Goal: Task Accomplishment & Management: Manage account settings

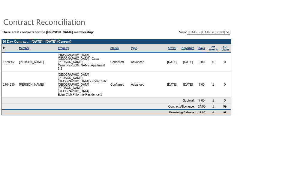
click at [196, 27] on td at bounding box center [115, 22] width 229 height 12
click at [194, 34] on select "[DATE] - [DATE] [DATE] - [DATE] [DATE] - [DATE] [DATE] - [DATE] (Current) [DATE…" at bounding box center [208, 32] width 43 height 5
select select "125167"
click at [187, 30] on select "[DATE] - [DATE] [DATE] - [DATE] [DATE] - [DATE] [DATE] - [DATE] (Current) [DATE…" at bounding box center [208, 32] width 43 height 5
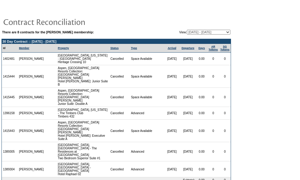
click at [215, 32] on select "[DATE] - [DATE] [DATE] - [DATE] [DATE] - [DATE] [DATE] - [DATE] (Current) [DATE…" at bounding box center [208, 32] width 43 height 5
select select "125175"
click at [187, 30] on select "[DATE] - [DATE] [DATE] - [DATE] [DATE] - [DATE] [DATE] - [DATE] (Current) [DATE…" at bounding box center [208, 32] width 43 height 5
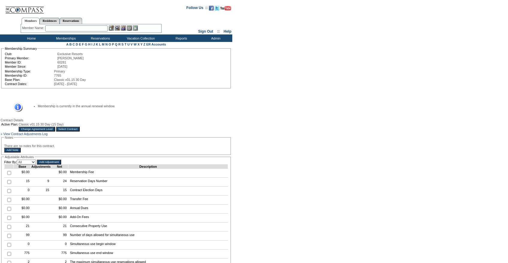
click at [9, 184] on input "checkbox" at bounding box center [9, 182] width 4 height 4
checkbox input "true"
click at [56, 165] on input "Add Adjustment" at bounding box center [49, 162] width 24 height 5
